Goal: Task Accomplishment & Management: Manage account settings

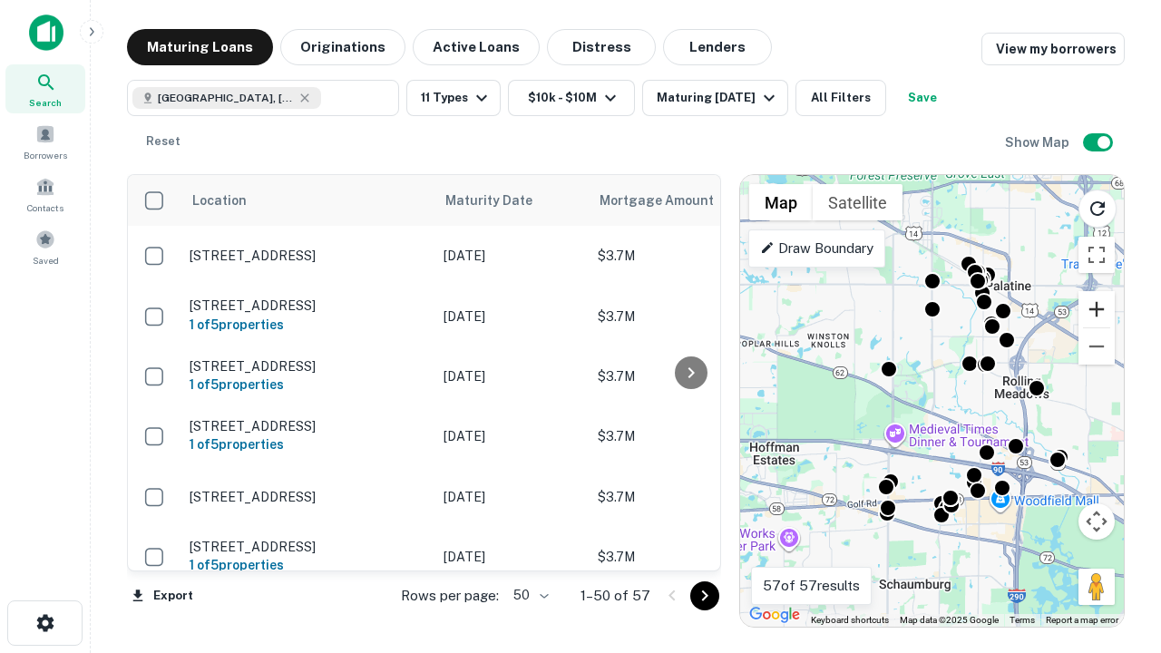
click at [1096, 309] on button "Zoom in" at bounding box center [1096, 309] width 36 height 36
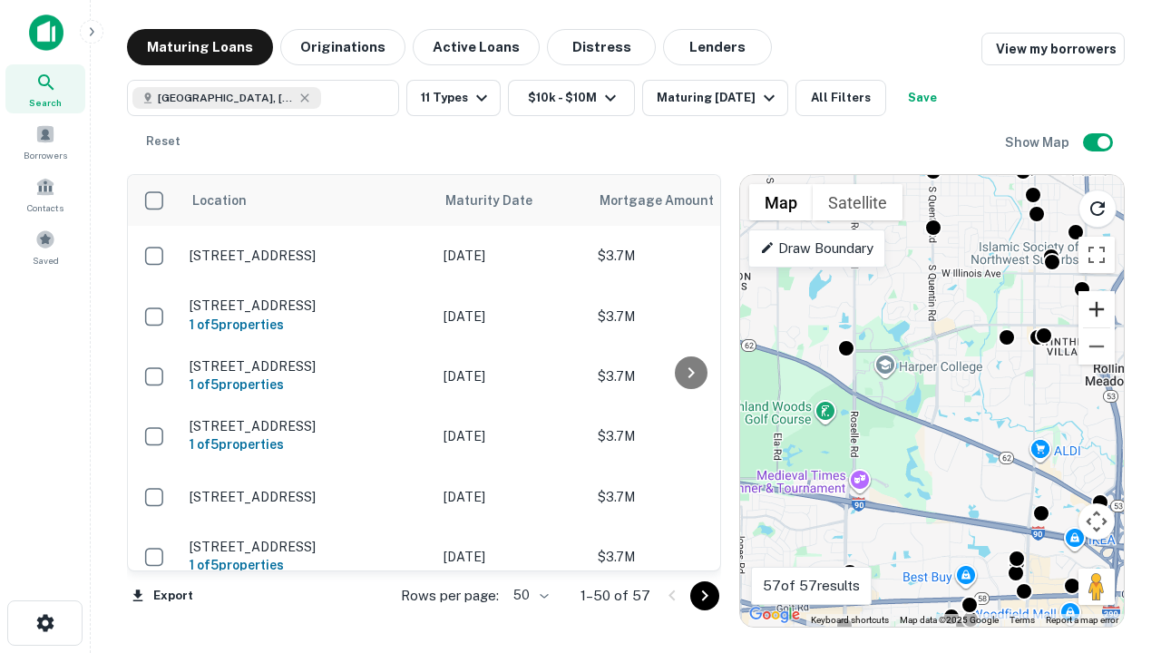
click at [1096, 309] on button "Zoom in" at bounding box center [1096, 309] width 36 height 36
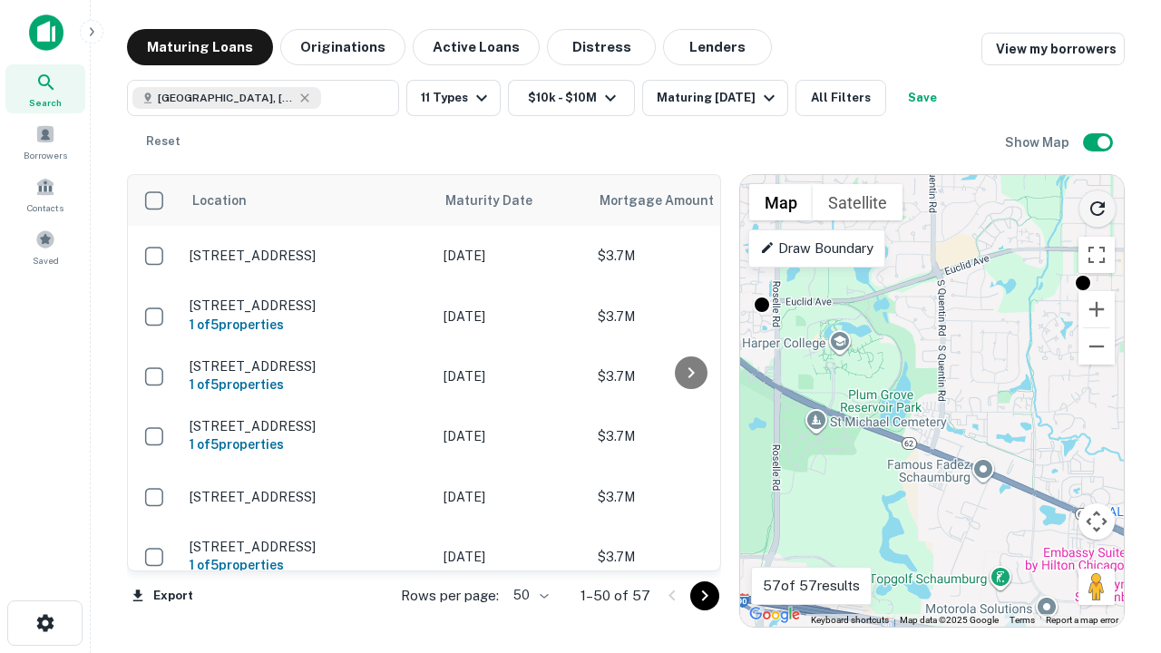
click at [1097, 205] on icon "Reload search area" at bounding box center [1097, 209] width 22 height 22
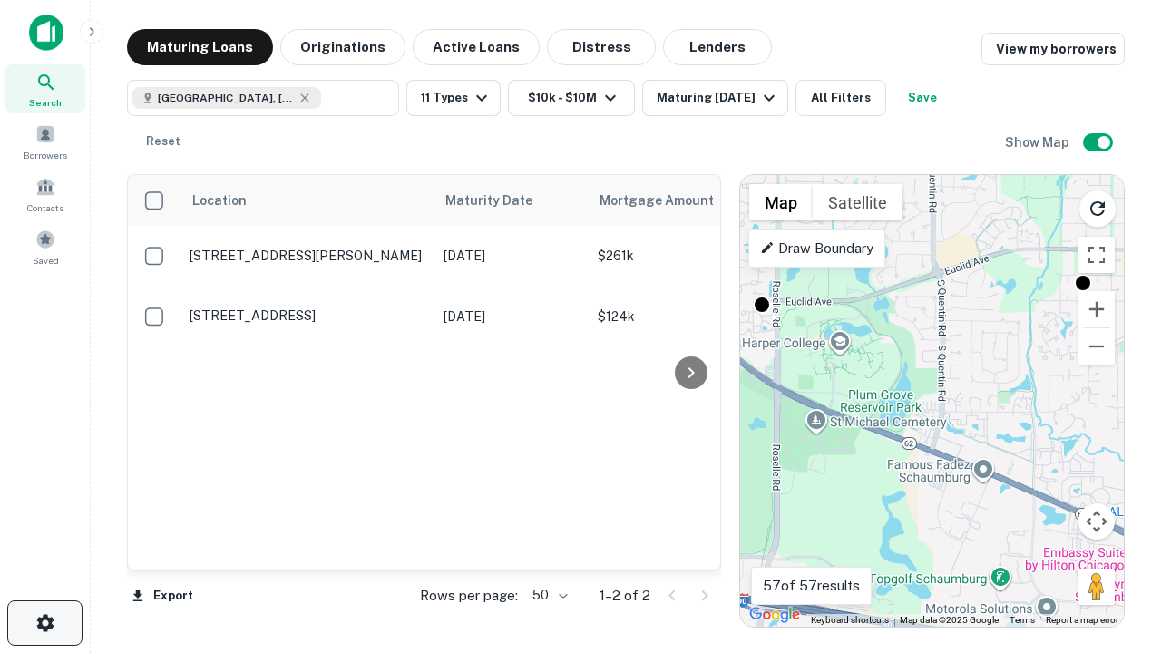
click at [44, 623] on icon "button" at bounding box center [45, 623] width 22 height 22
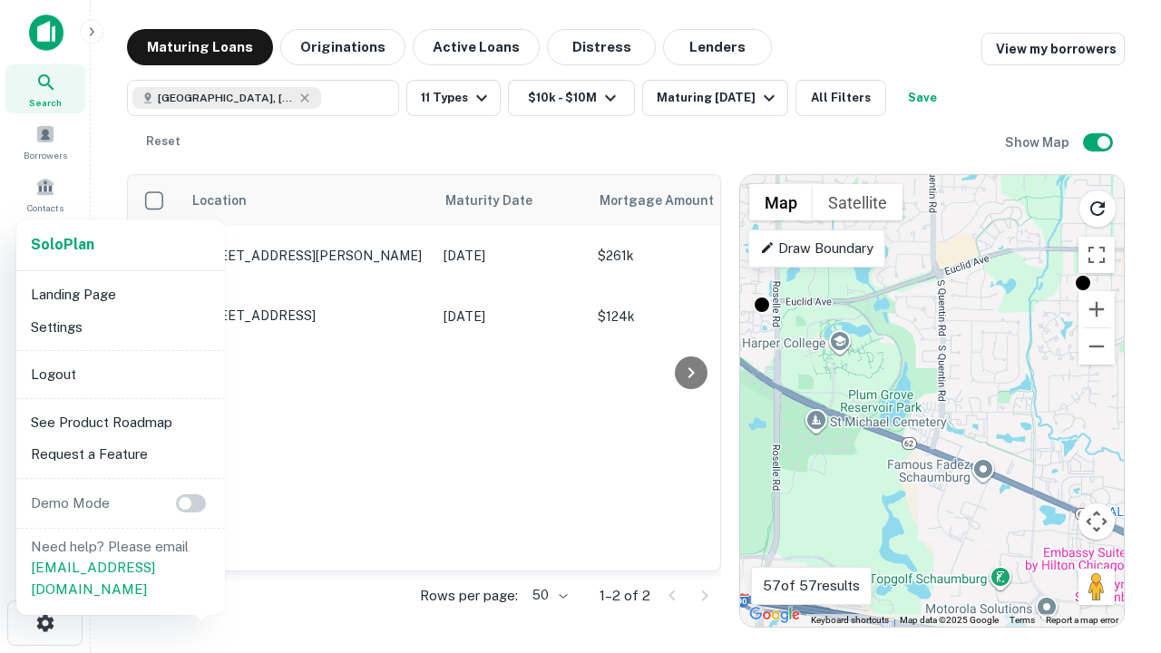
click at [120, 374] on li "Logout" at bounding box center [121, 374] width 194 height 33
